Goal: Task Accomplishment & Management: Use online tool/utility

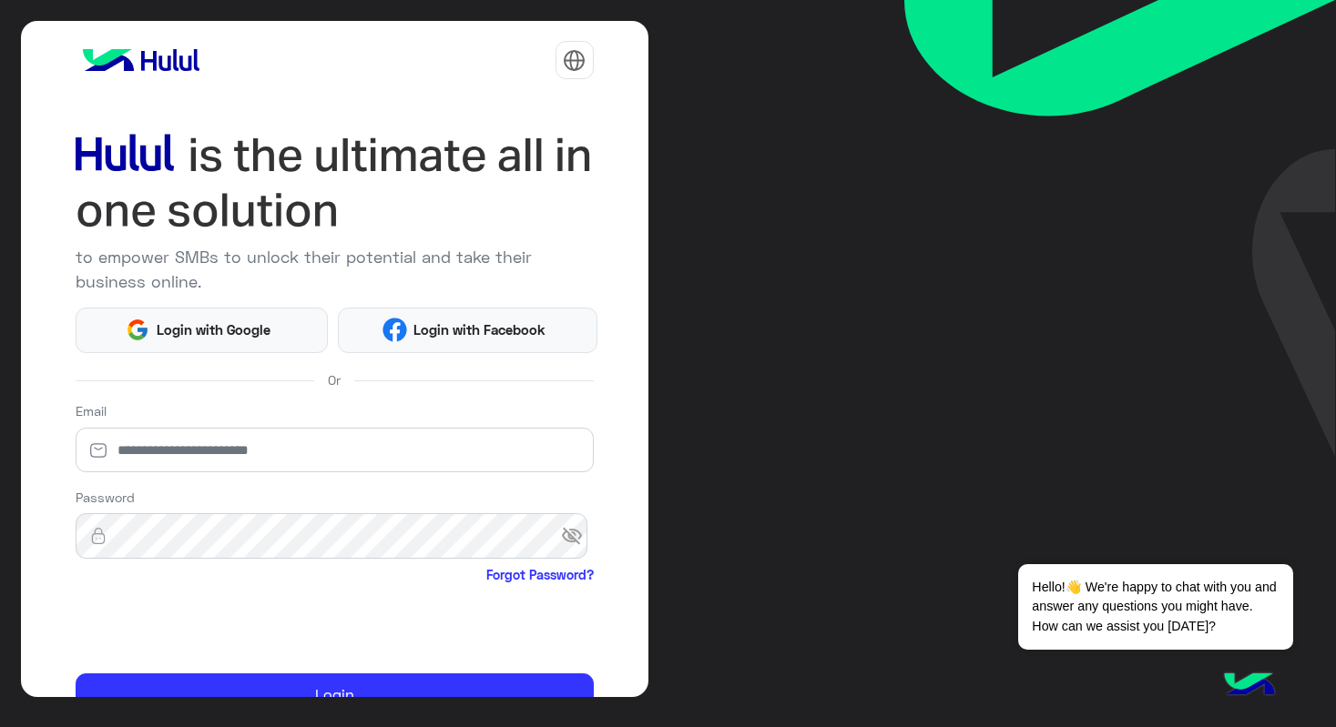
scroll to position [92, 0]
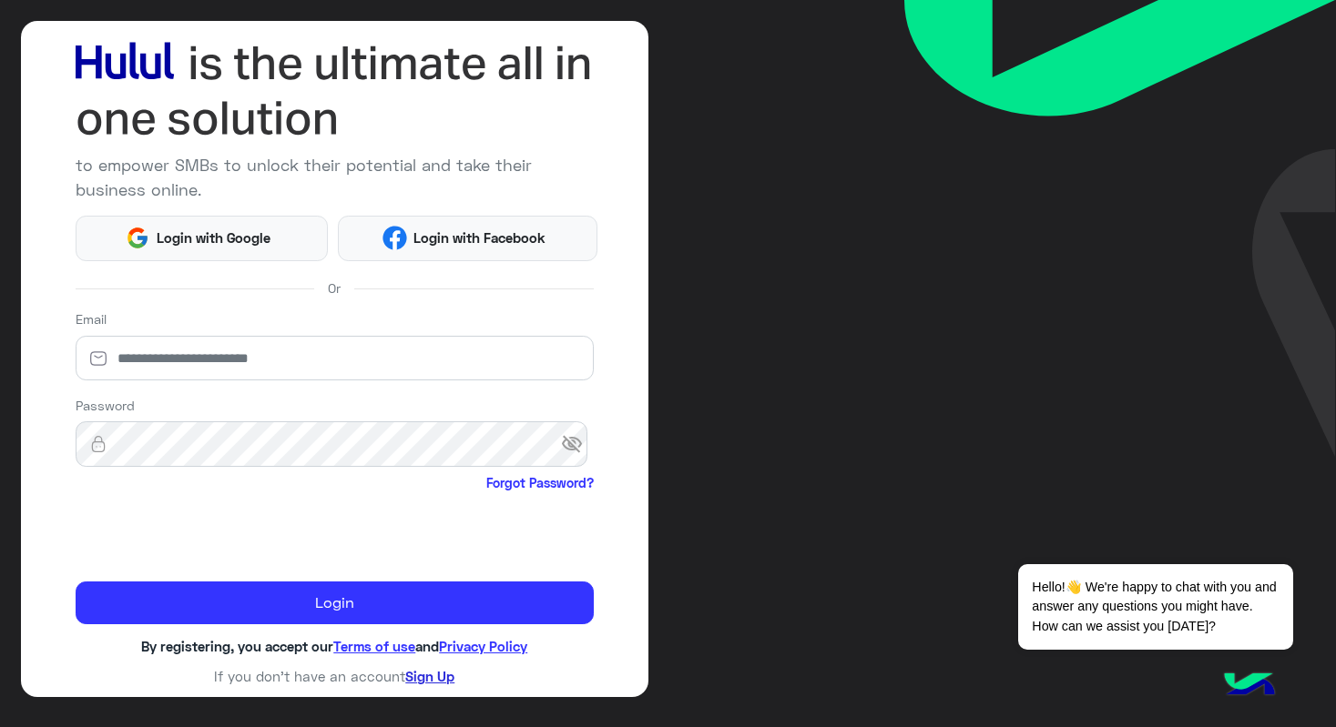
click at [430, 676] on link "Sign Up" at bounding box center [429, 676] width 49 height 16
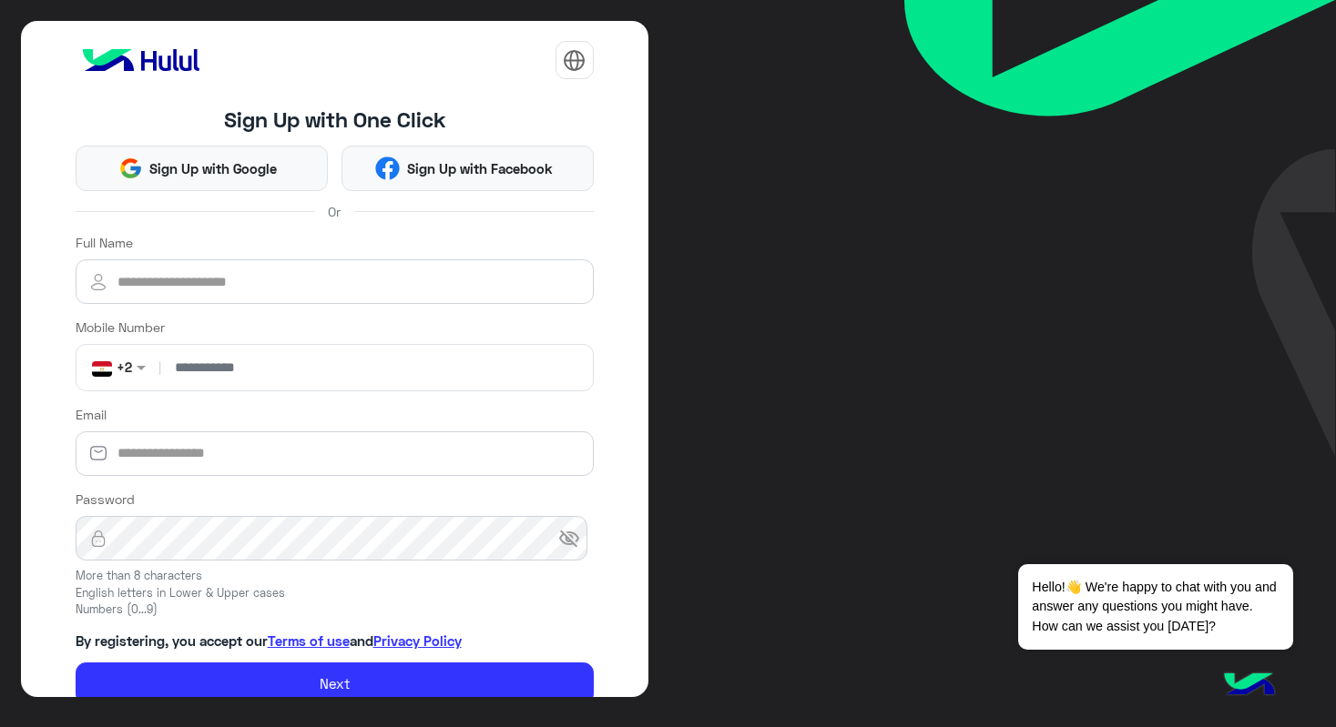
scroll to position [51, 0]
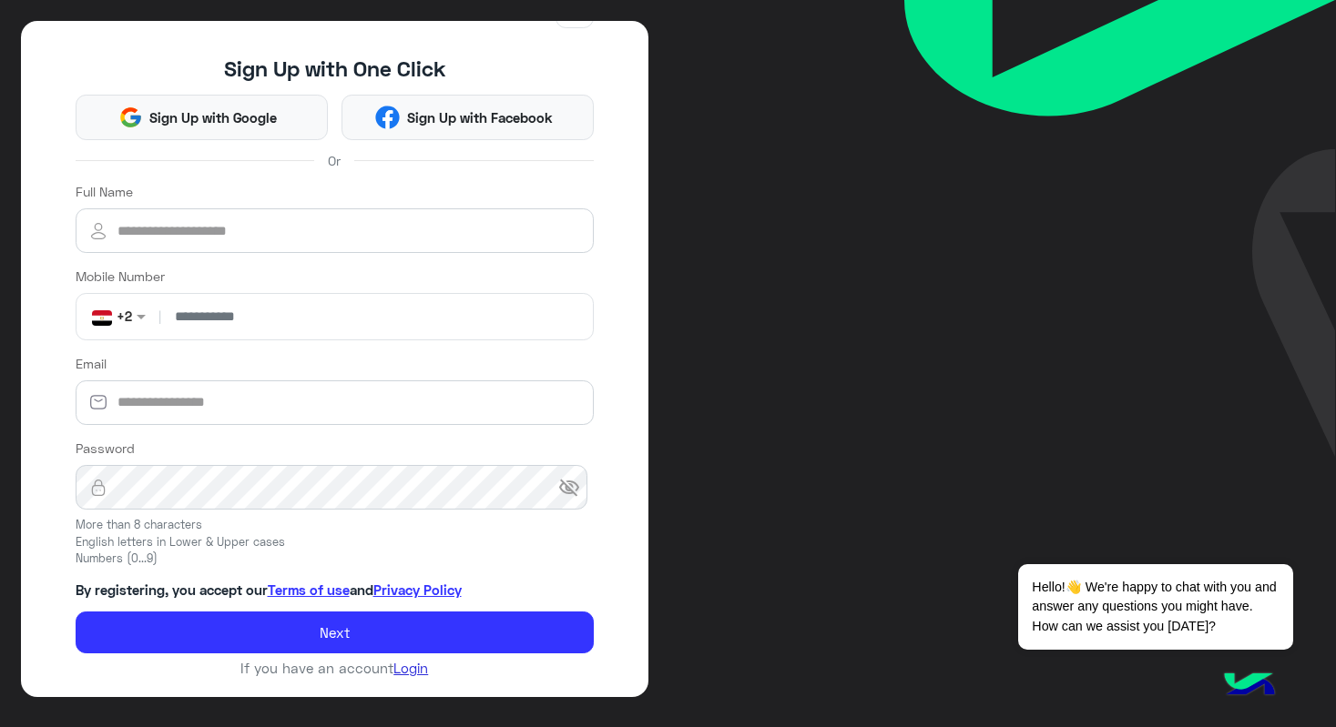
click at [415, 675] on link "Login" at bounding box center [410, 668] width 35 height 16
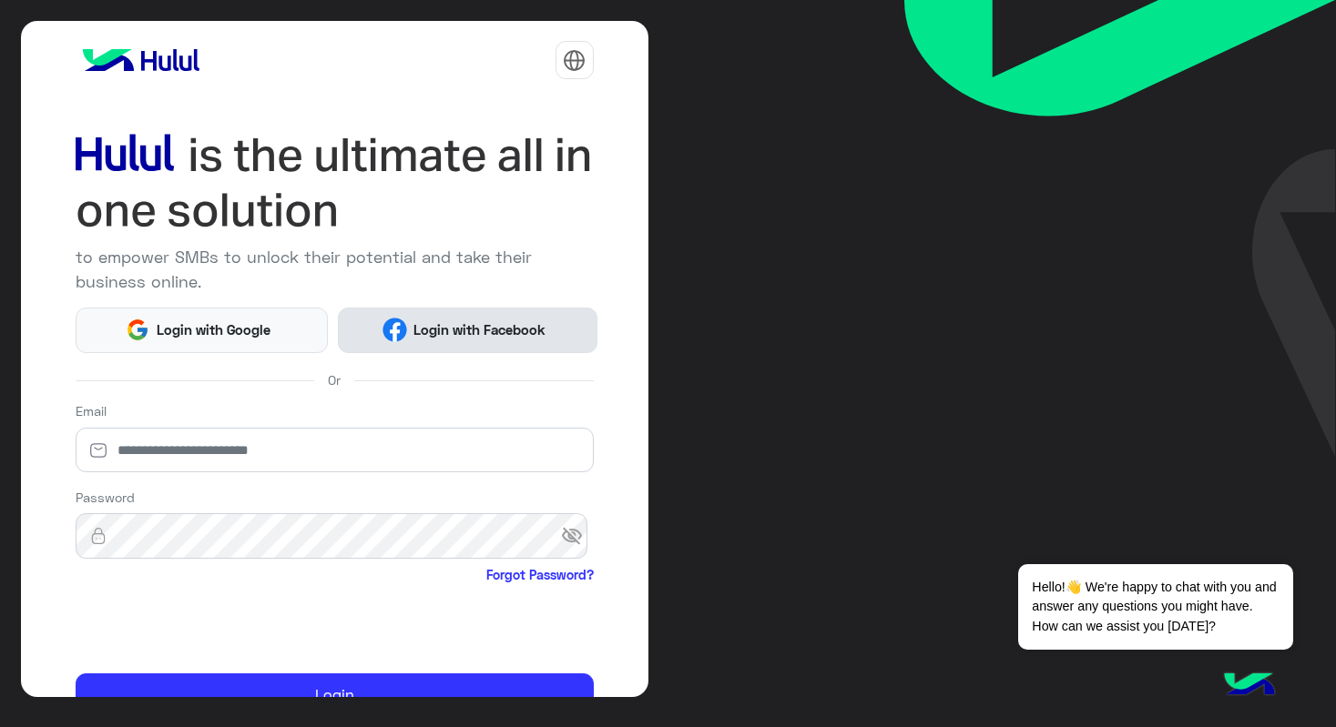
click at [494, 329] on span "Login with Facebook" at bounding box center [480, 330] width 146 height 21
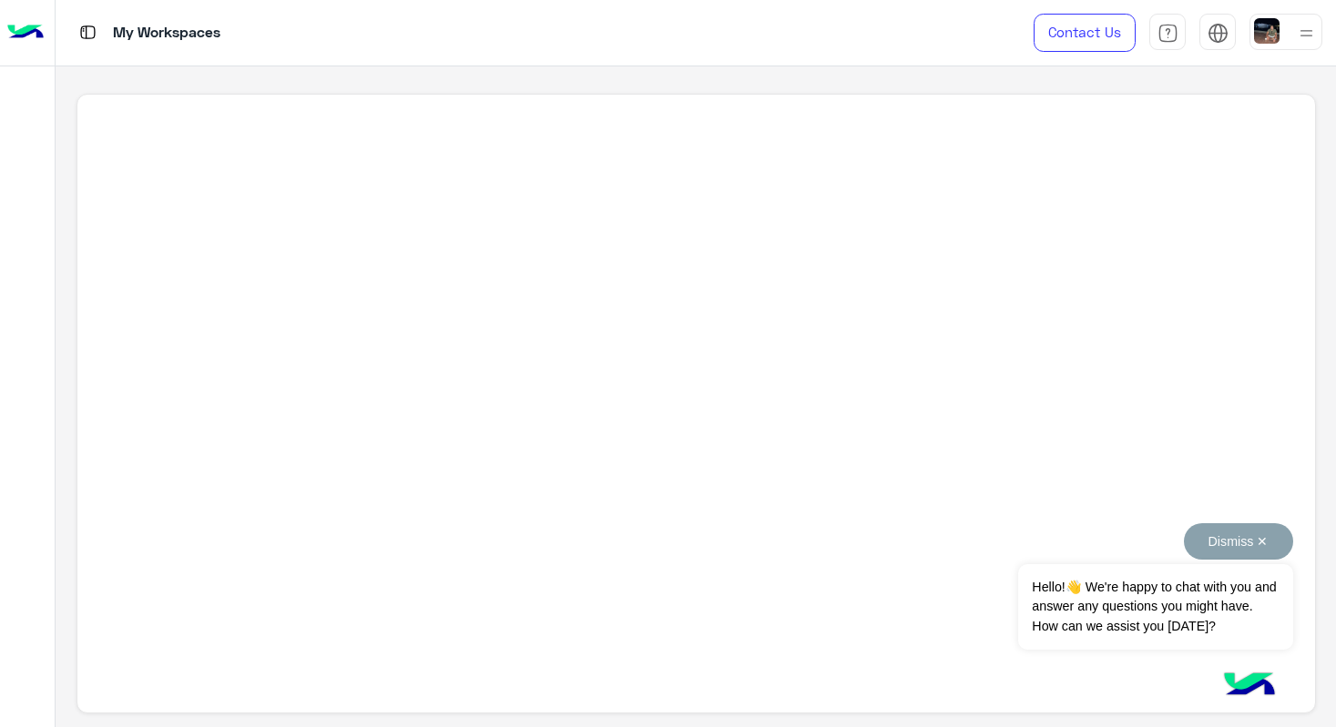
click at [1216, 541] on button "Dismiss ✕" at bounding box center [1238, 541] width 109 height 36
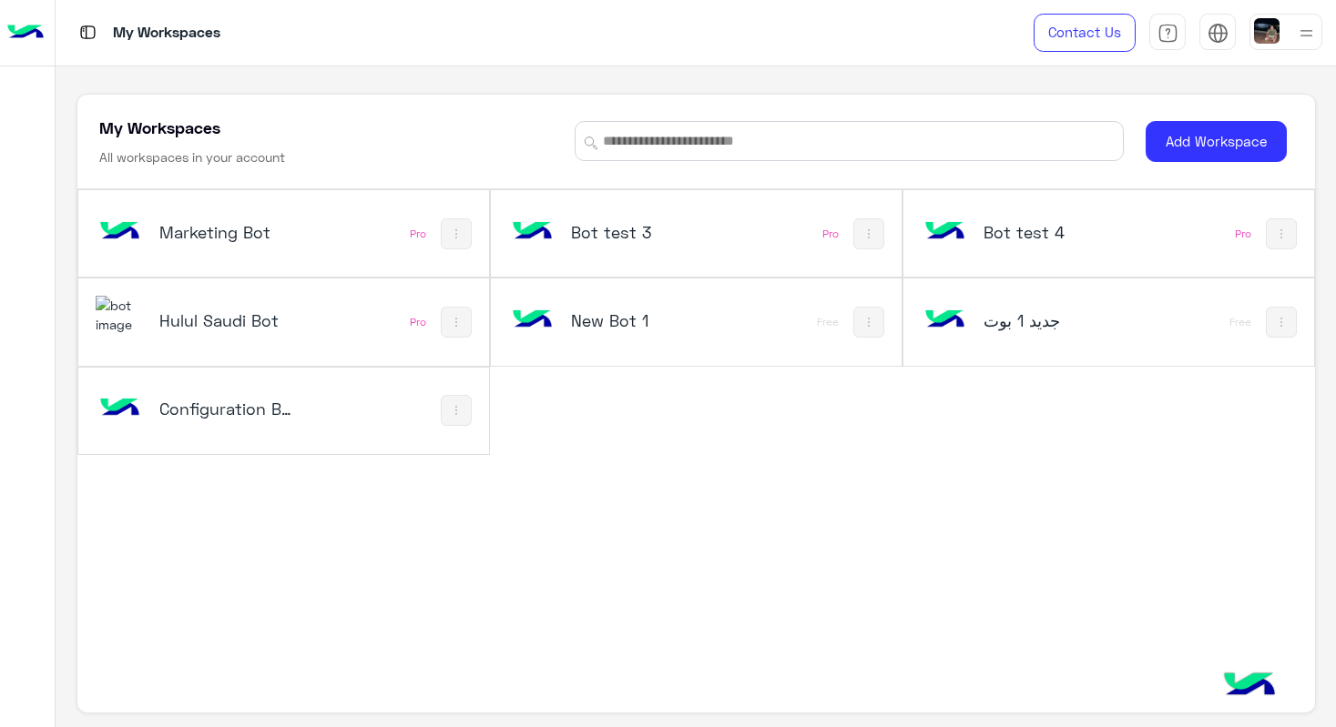
click at [193, 403] on h5 "Configuration Bot" at bounding box center [227, 409] width 136 height 22
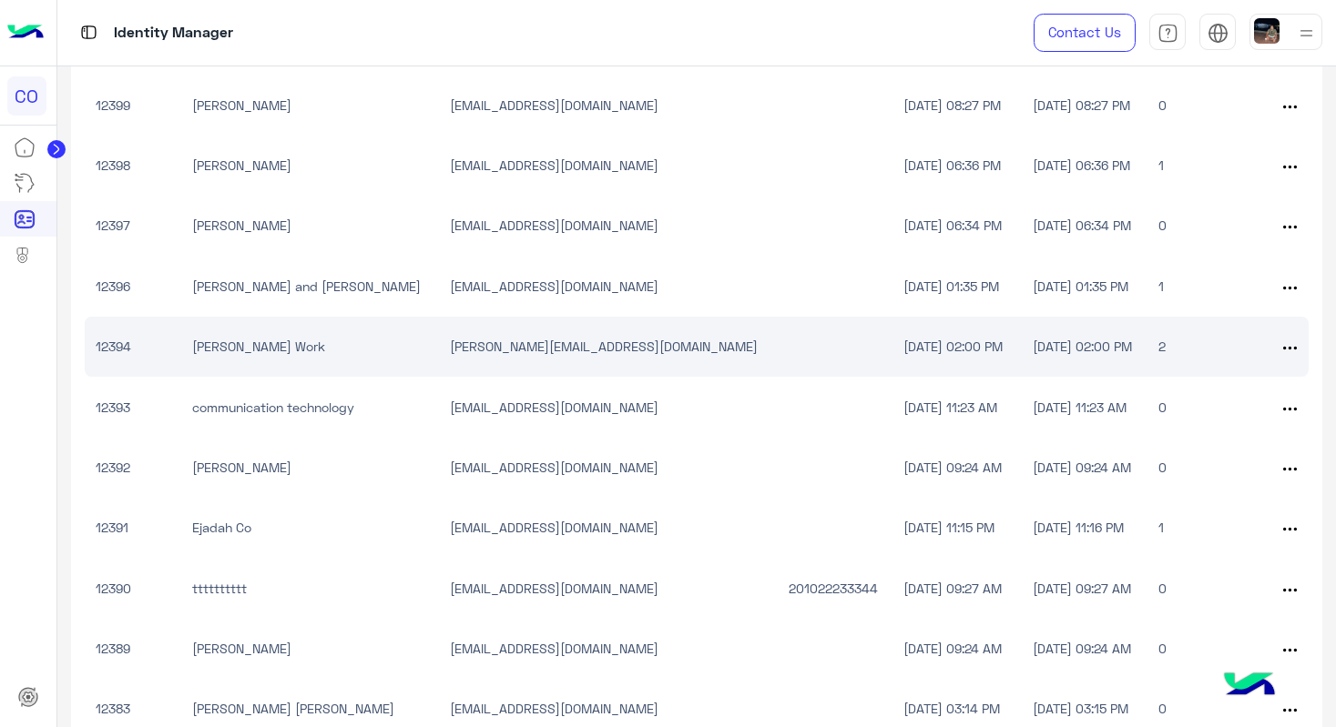
scroll to position [274, 0]
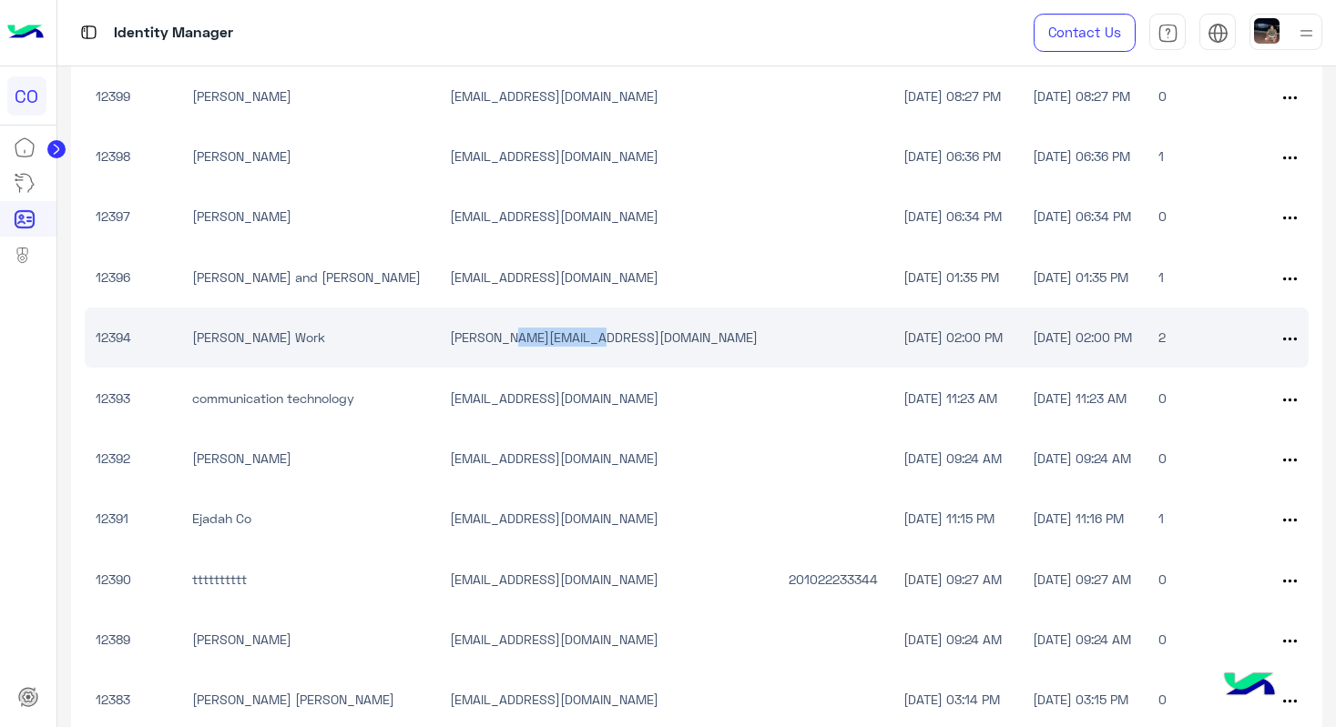
drag, startPoint x: 480, startPoint y: 336, endPoint x: 565, endPoint y: 337, distance: 85.6
click at [565, 337] on td "a.rehman@es-saudi.com" at bounding box center [608, 338] width 339 height 60
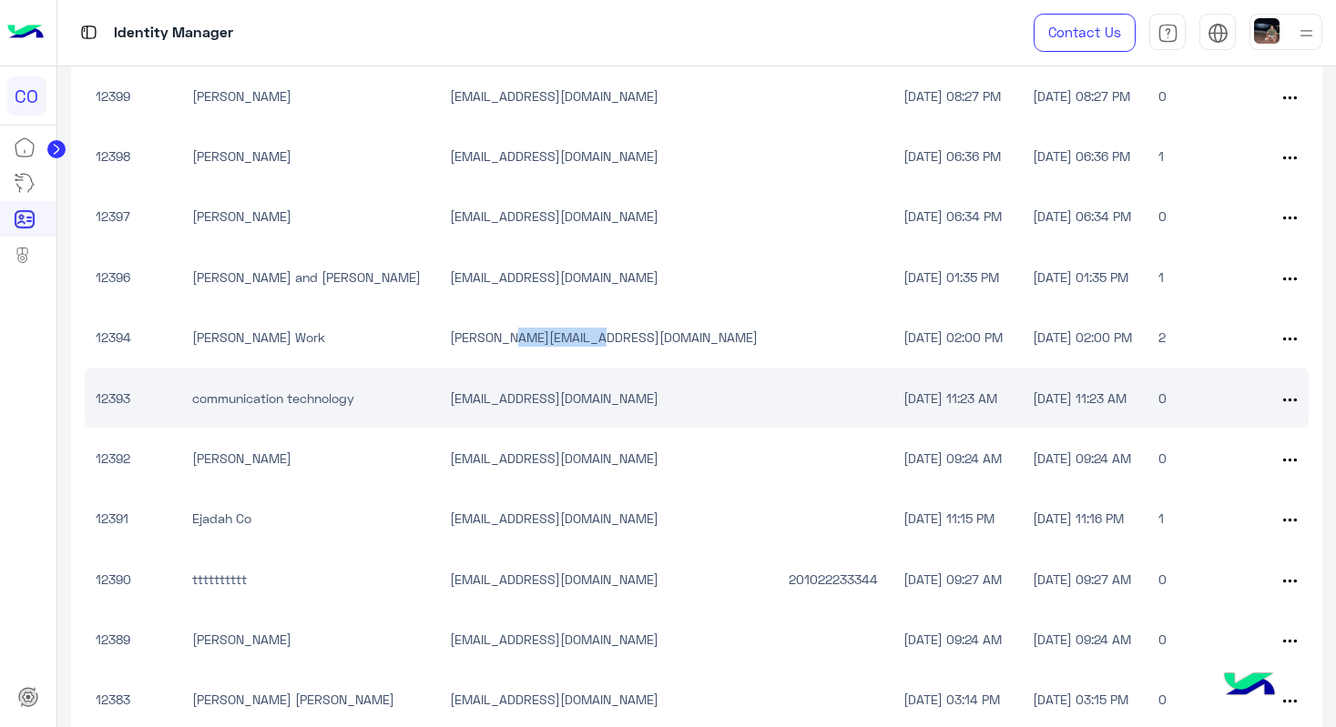
scroll to position [319, 0]
